Goal: Information Seeking & Learning: Check status

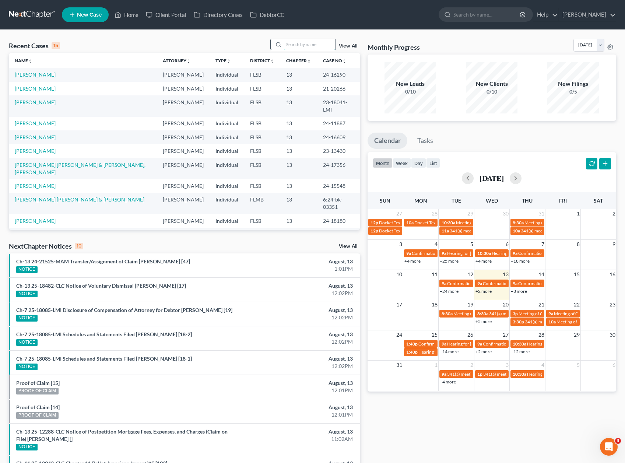
click at [310, 40] on input "search" at bounding box center [310, 44] width 52 height 11
type input "mulet"
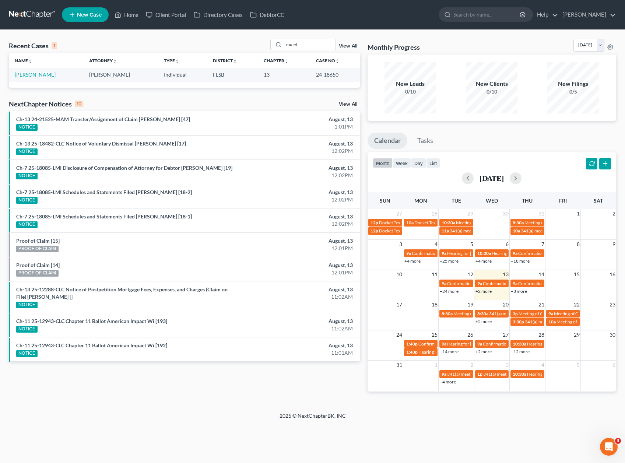
click at [159, 42] on div "Recent Cases 1 mulet View All" at bounding box center [184, 46] width 351 height 14
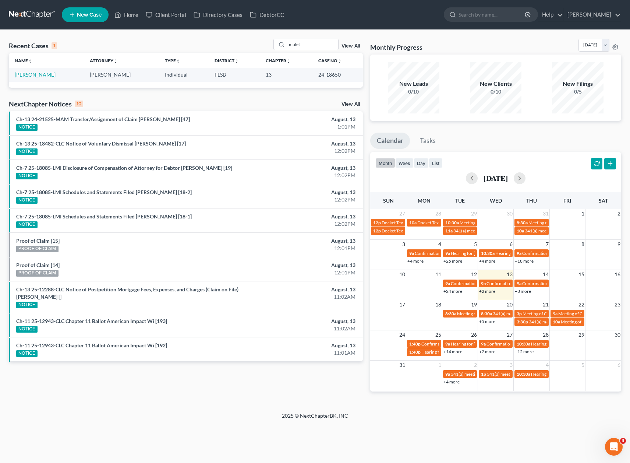
click at [29, 78] on td "[PERSON_NAME]" at bounding box center [46, 75] width 75 height 14
click at [30, 75] on link "[PERSON_NAME]" at bounding box center [35, 74] width 41 height 6
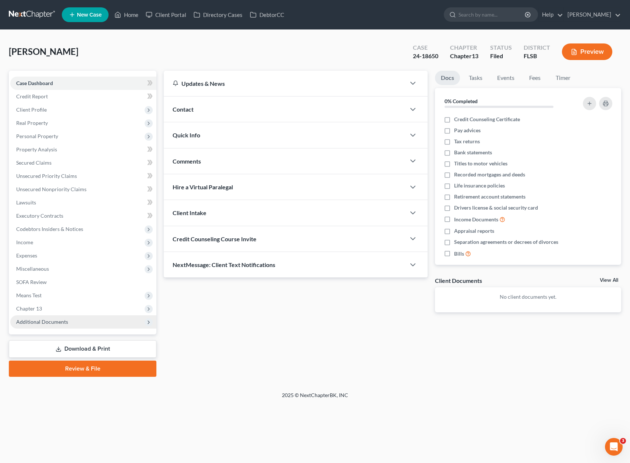
click at [54, 325] on span "Additional Documents" at bounding box center [83, 321] width 146 height 13
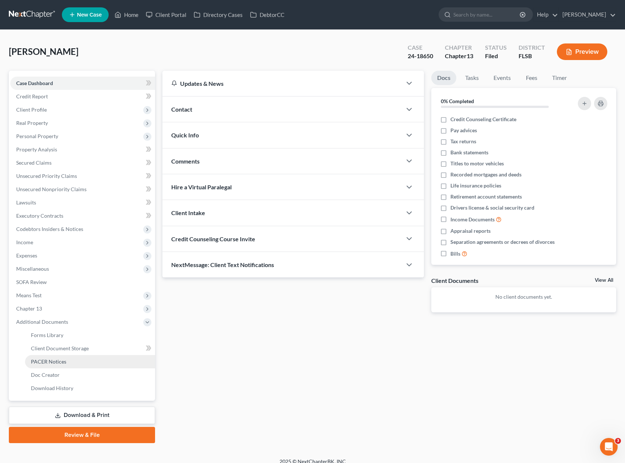
click at [54, 362] on span "PACER Notices" at bounding box center [48, 361] width 35 height 6
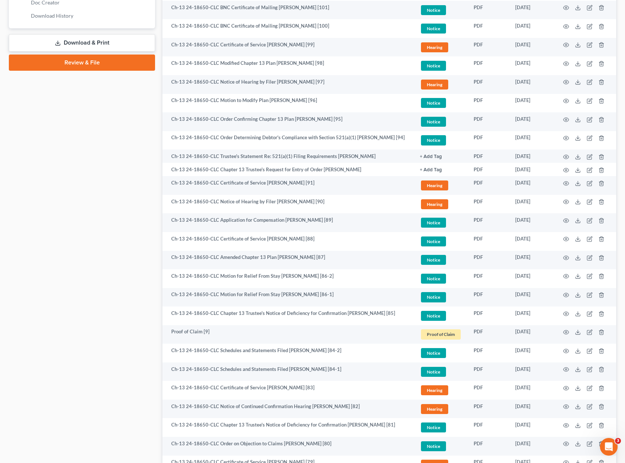
scroll to position [377, 0]
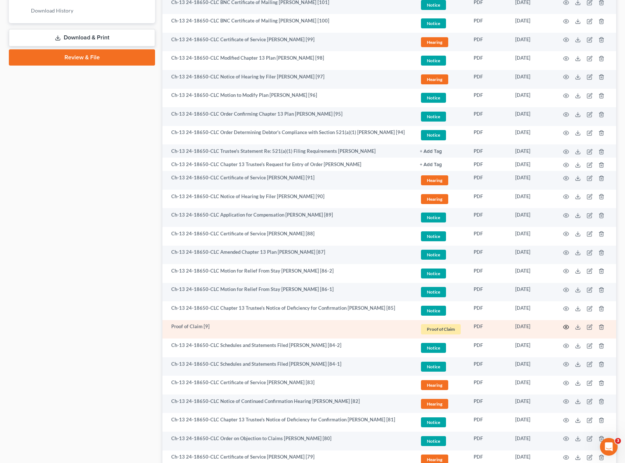
click at [567, 326] on icon "button" at bounding box center [566, 327] width 6 height 6
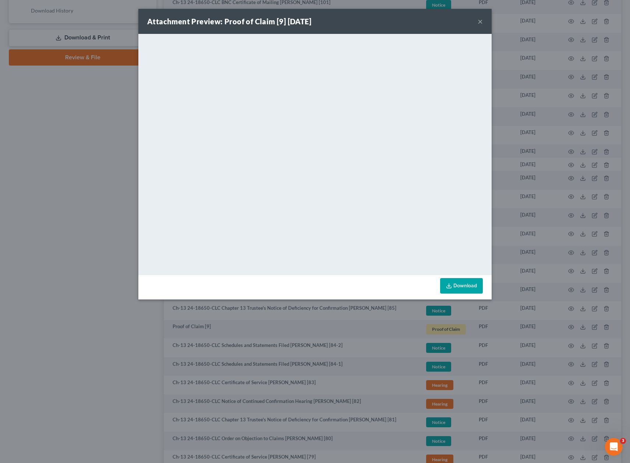
click at [29, 119] on div "Attachment Preview: Proof of Claim [9] [DATE] × <object ng-attr-data='[URL][DOM…" at bounding box center [315, 231] width 630 height 463
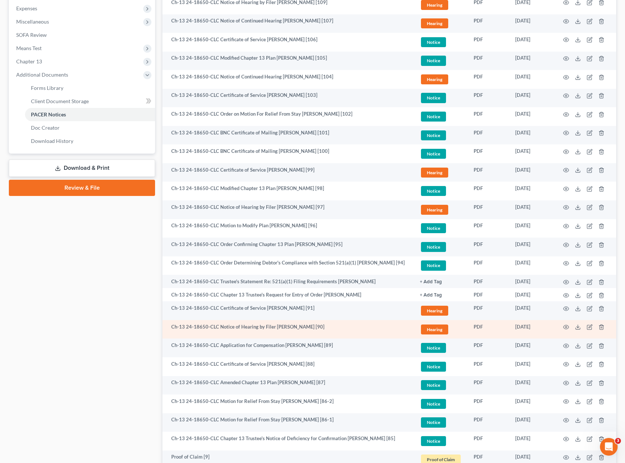
scroll to position [236, 0]
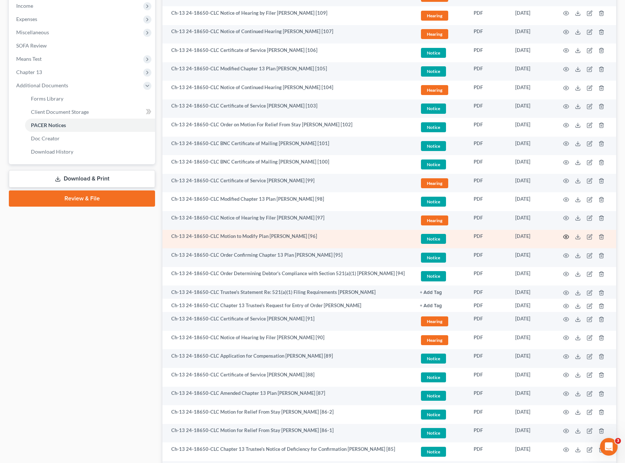
click at [564, 234] on icon "button" at bounding box center [566, 237] width 6 height 6
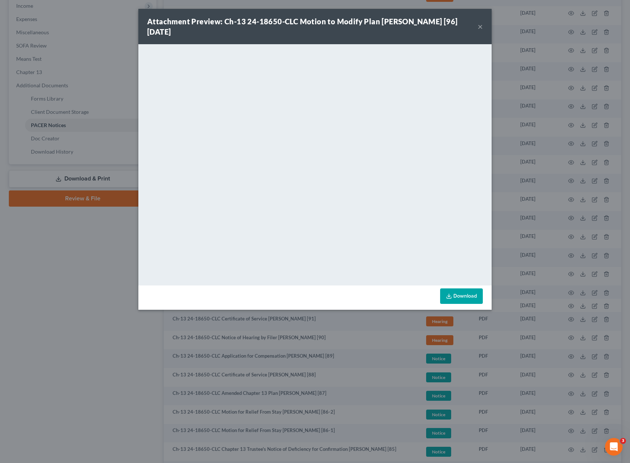
click at [47, 293] on div "Attachment Preview: Ch-13 24-18650-CLC Motion to Modify Plan [PERSON_NAME] [96]…" at bounding box center [315, 231] width 630 height 463
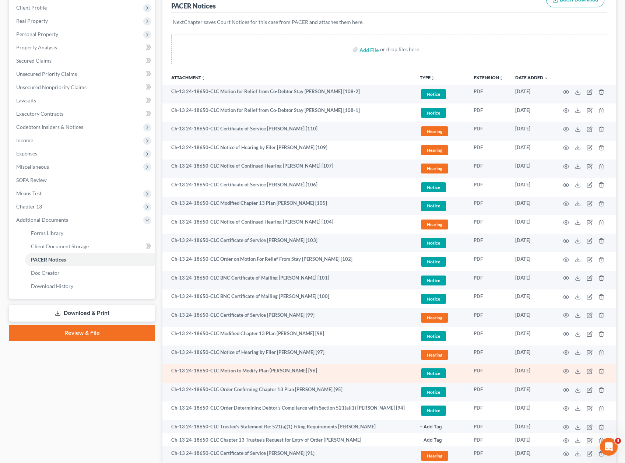
scroll to position [100, 0]
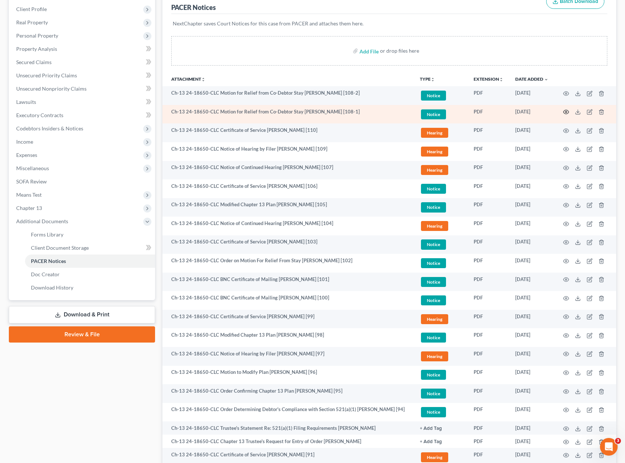
click at [566, 110] on icon "button" at bounding box center [566, 112] width 6 height 4
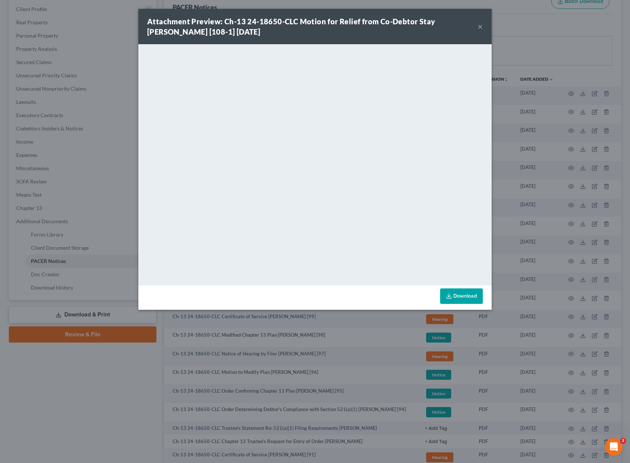
click at [522, 31] on div "Attachment Preview: Ch-13 24-18650-CLC Motion for Relief from Co-Debtor Stay [P…" at bounding box center [315, 231] width 630 height 463
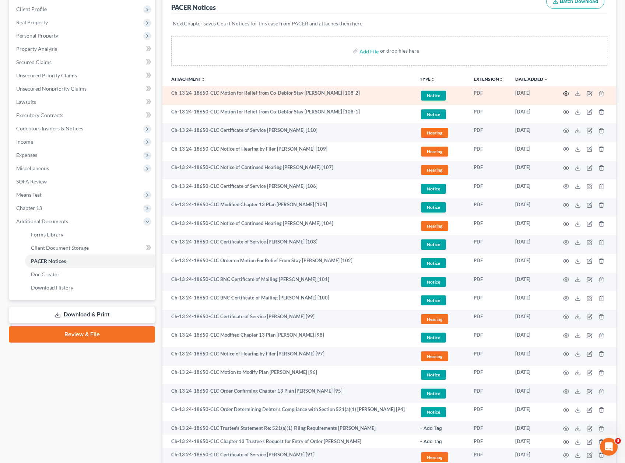
click at [563, 95] on icon "button" at bounding box center [566, 94] width 6 height 6
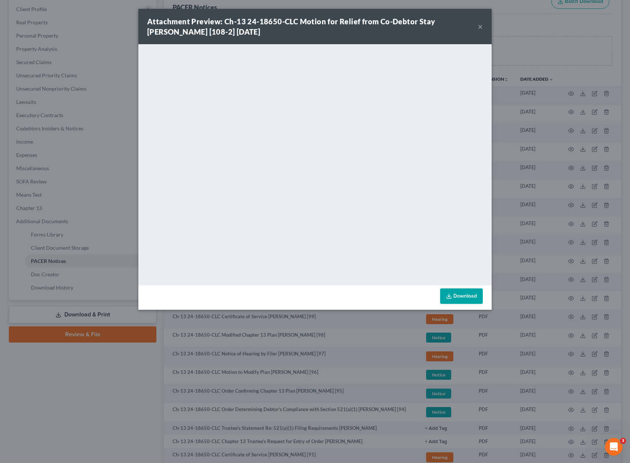
click at [479, 28] on button "×" at bounding box center [480, 26] width 5 height 9
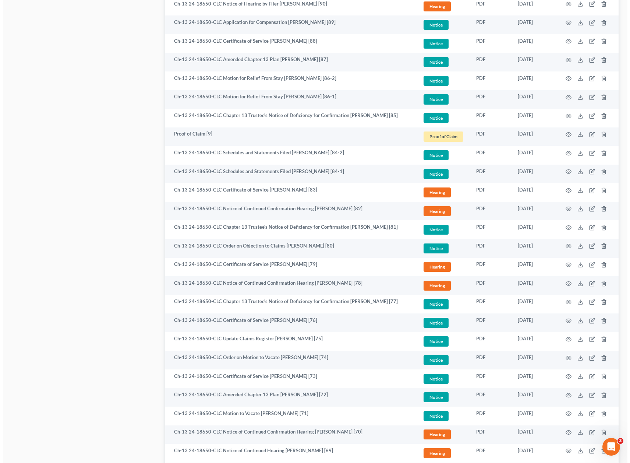
scroll to position [572, 0]
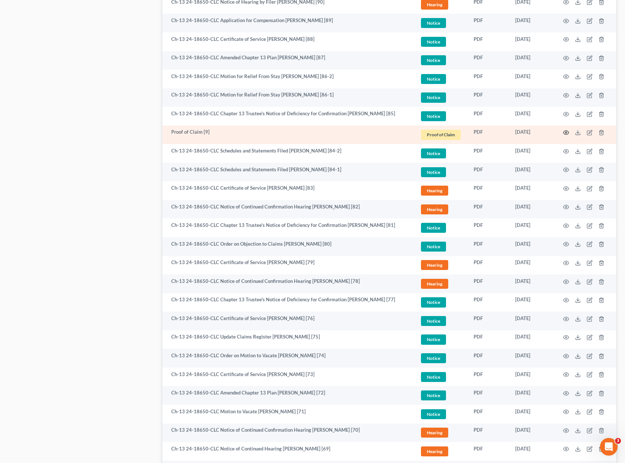
click at [566, 132] on circle "button" at bounding box center [565, 132] width 1 height 1
